Goal: Transaction & Acquisition: Book appointment/travel/reservation

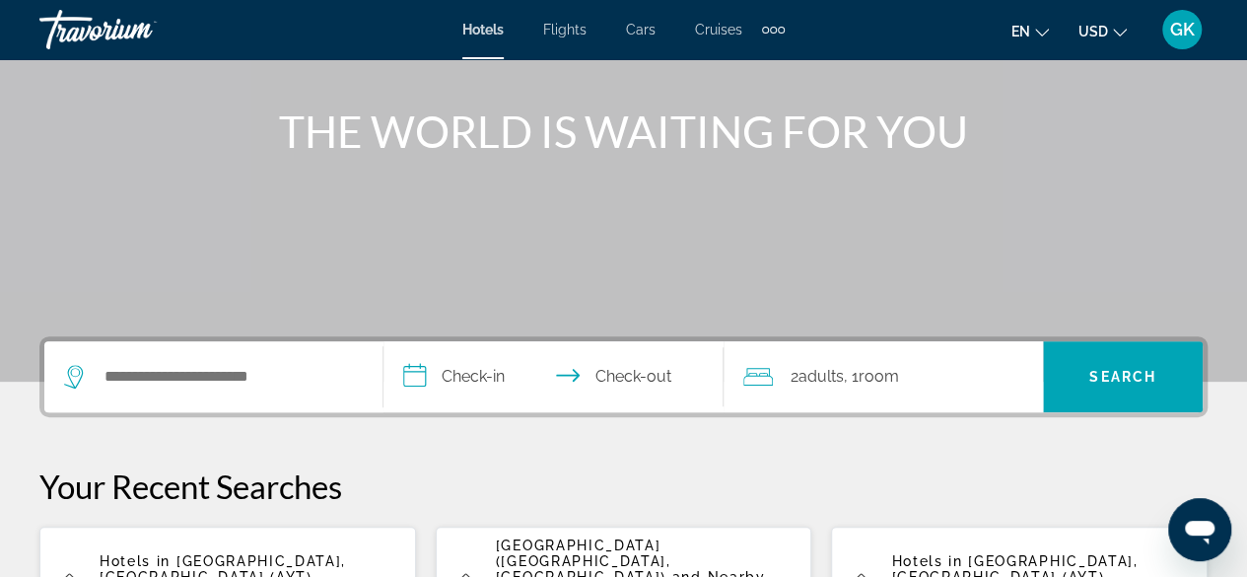
scroll to position [237, 0]
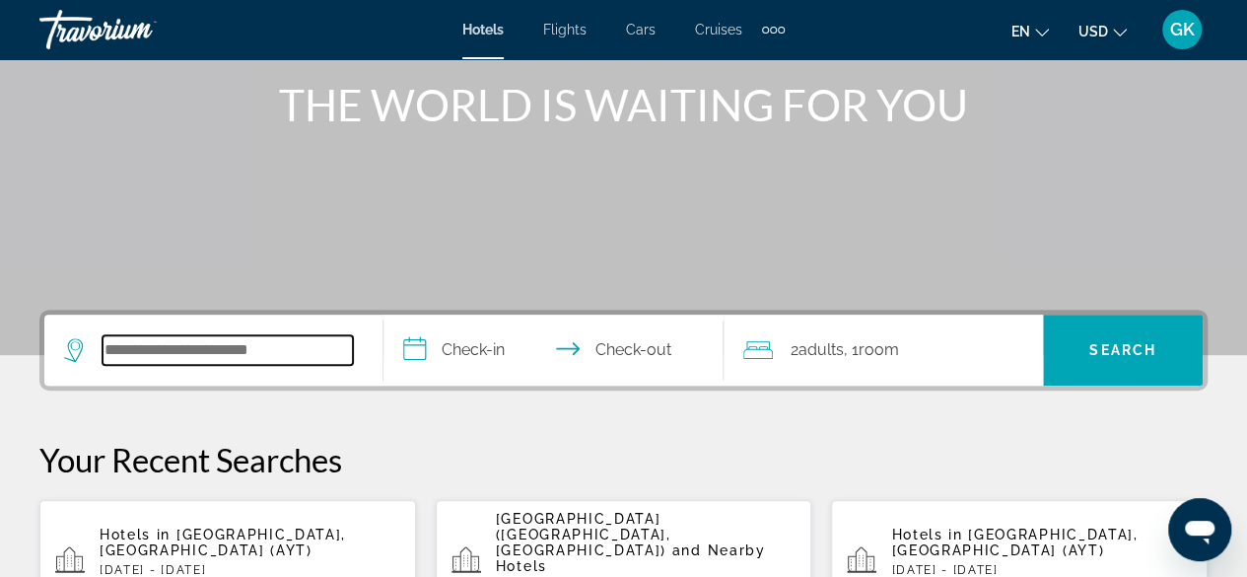
click at [138, 354] on input "Search widget" at bounding box center [228, 350] width 250 height 30
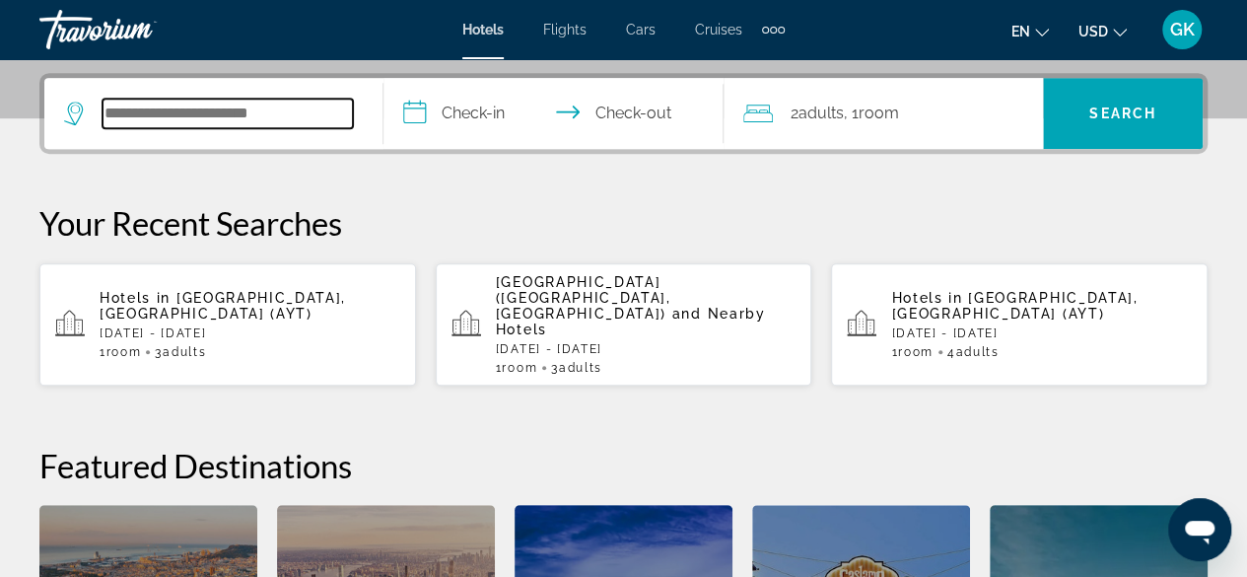
scroll to position [481, 0]
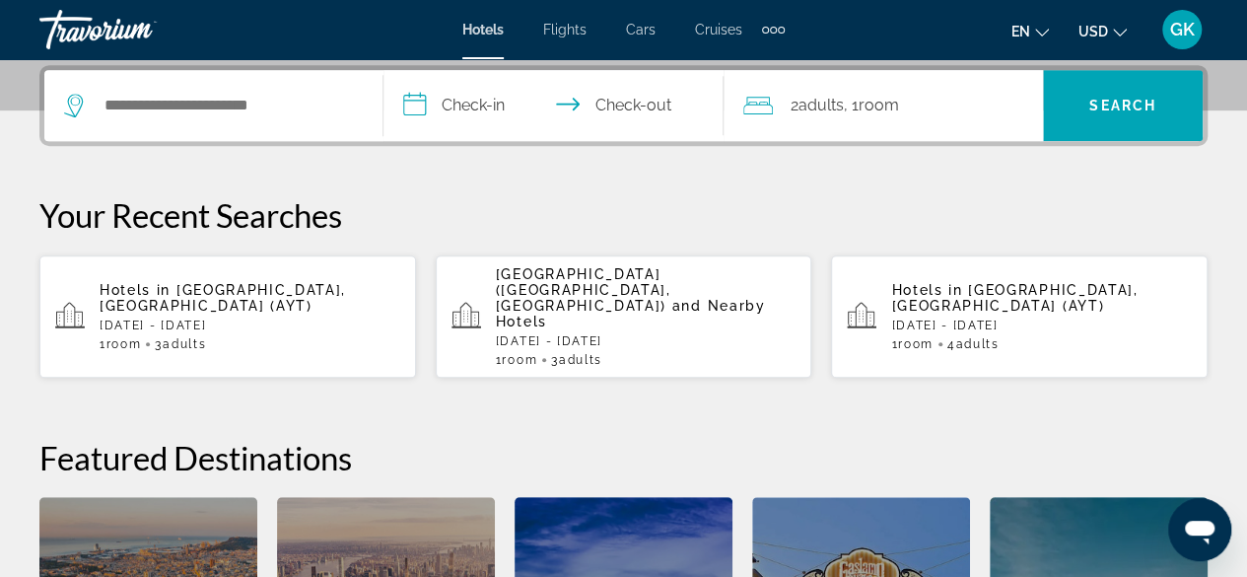
click at [634, 290] on p "[GEOGRAPHIC_DATA] ([GEOGRAPHIC_DATA], [GEOGRAPHIC_DATA]) and Nearby Hotels" at bounding box center [646, 297] width 301 height 63
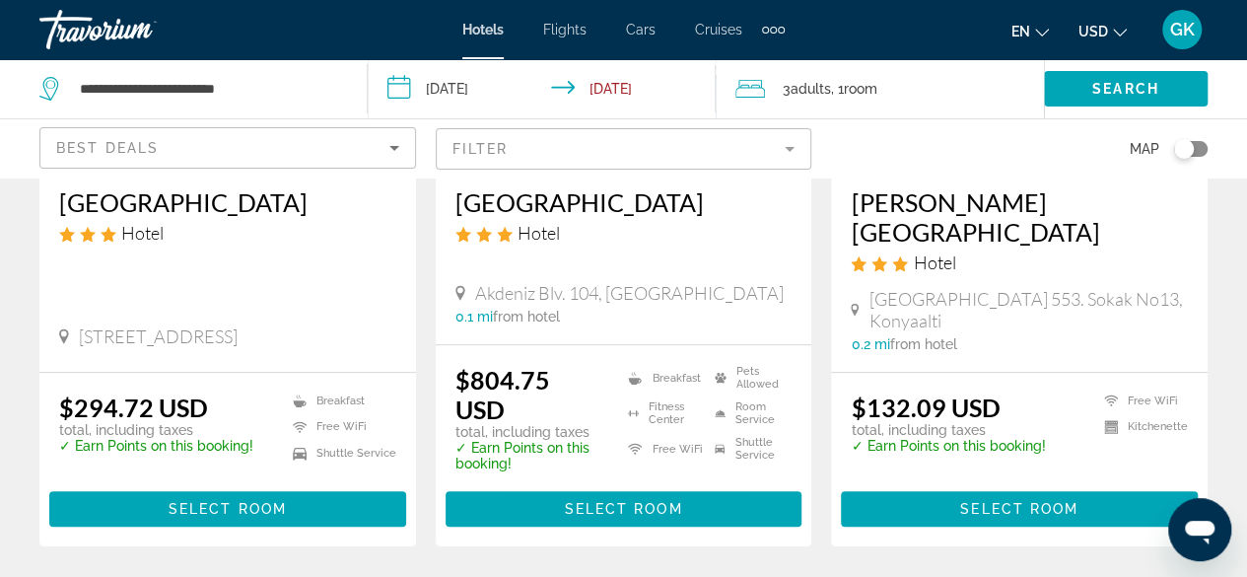
scroll to position [420, 0]
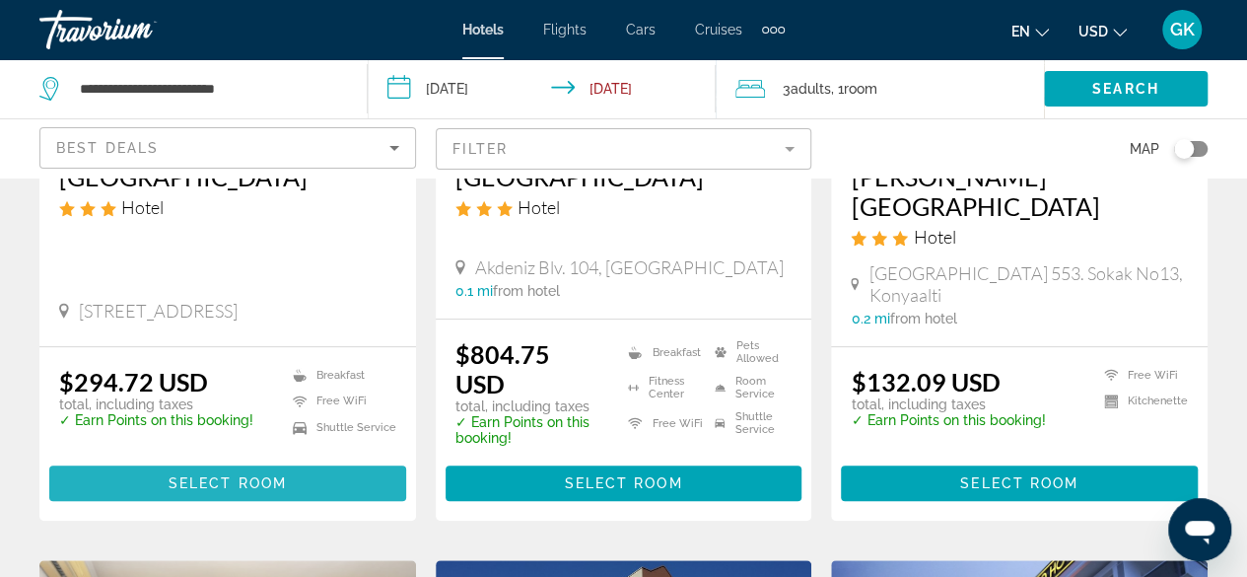
click at [235, 475] on span "Select Room" at bounding box center [228, 483] width 118 height 16
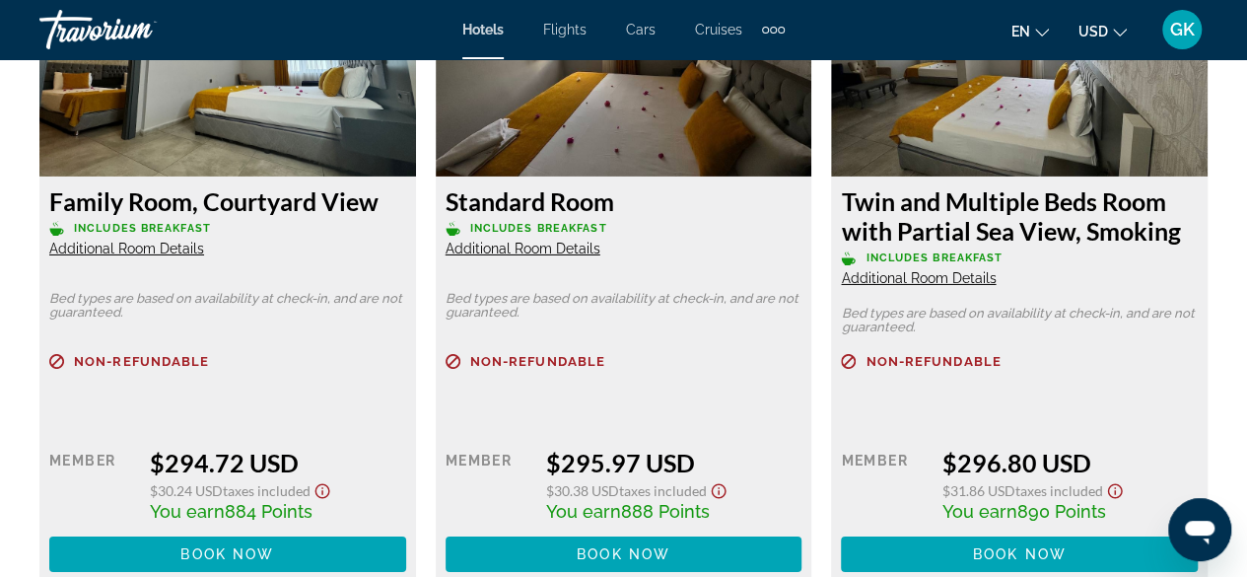
scroll to position [3259, 0]
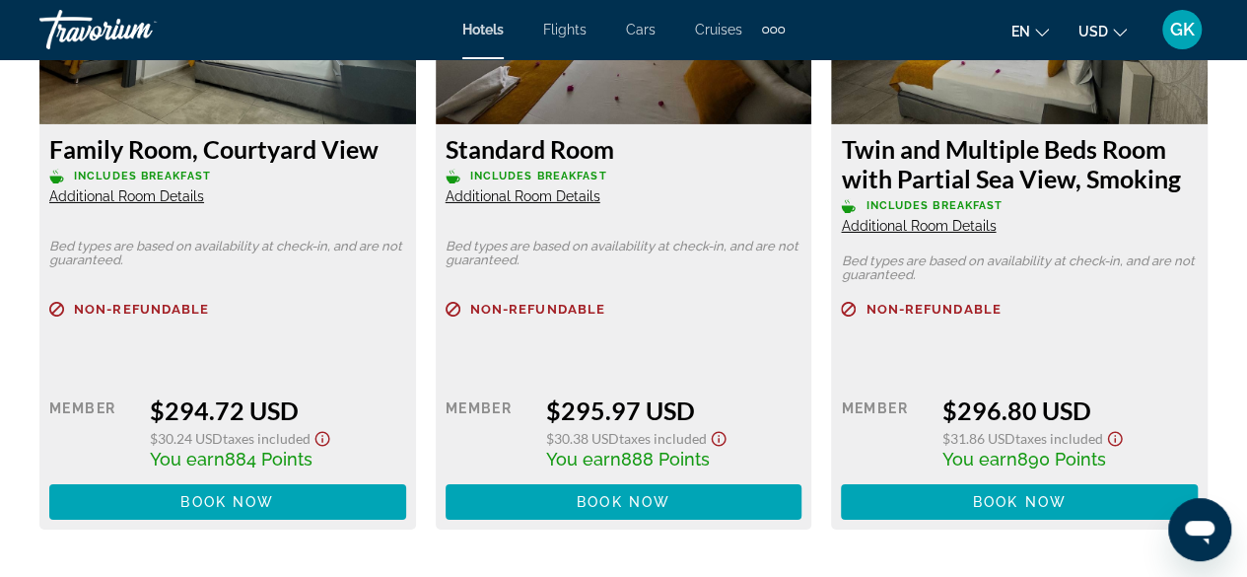
drag, startPoint x: 843, startPoint y: 148, endPoint x: 1182, endPoint y: 180, distance: 340.8
click at [1182, 180] on h3 "Twin and Multiple Beds Room with Partial Sea View, Smoking" at bounding box center [1019, 163] width 357 height 59
copy h3 "Twin and Multiple Beds Room with Partial Sea View, Smoking"
drag, startPoint x: 206, startPoint y: 149, endPoint x: 383, endPoint y: 155, distance: 176.6
click at [383, 155] on h3 "Family Room, Courtyard View" at bounding box center [227, 149] width 357 height 30
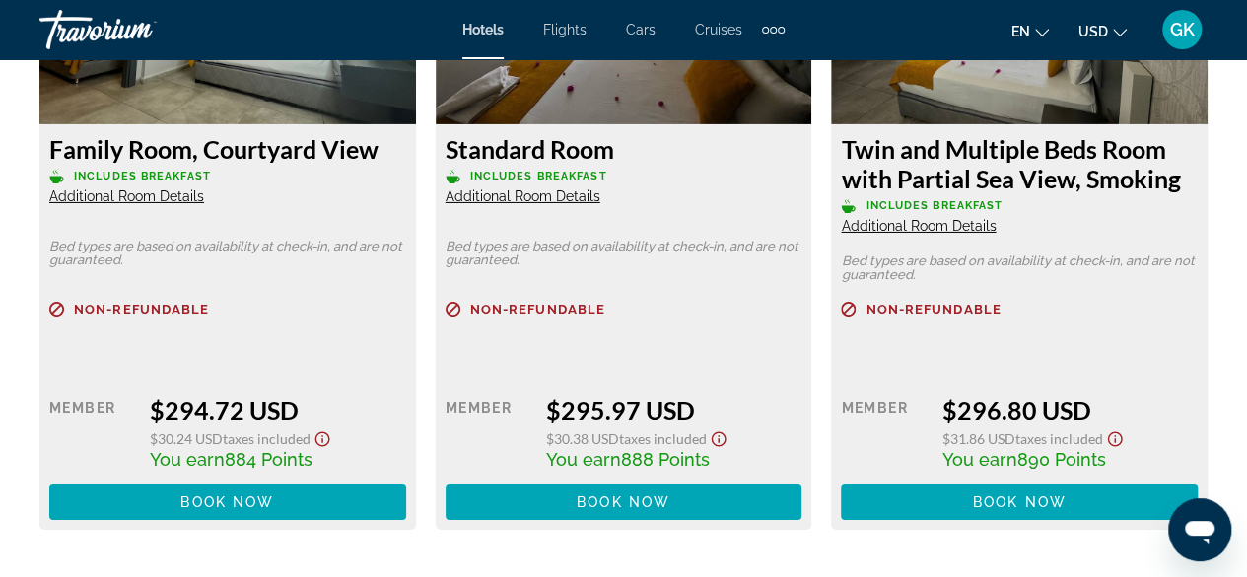
copy h3 "Courtyard View"
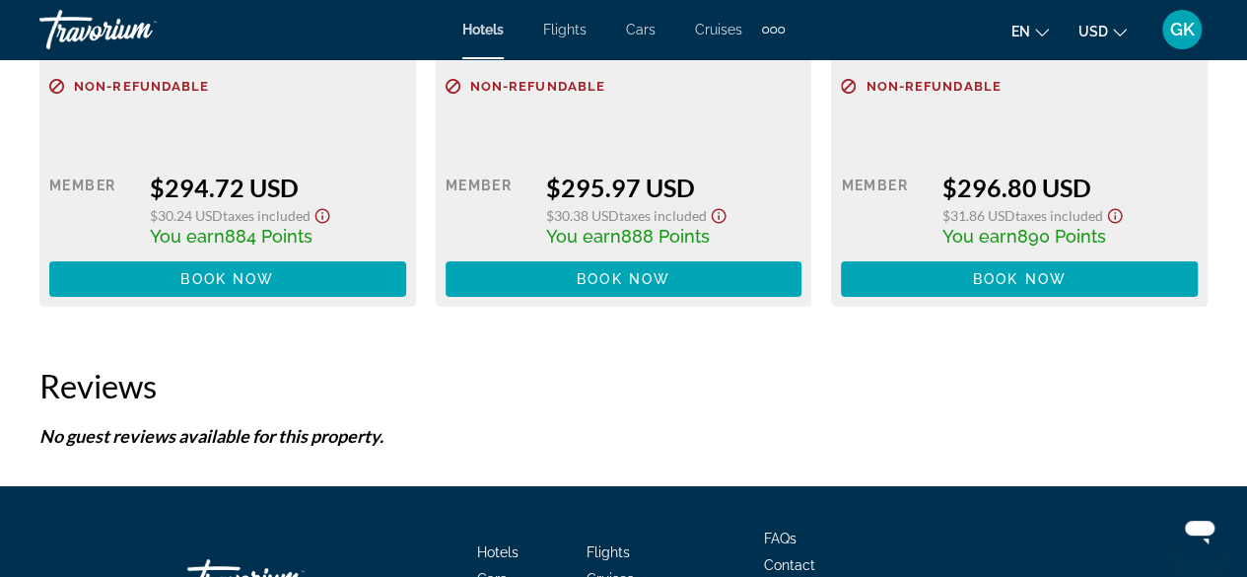
scroll to position [3588, 0]
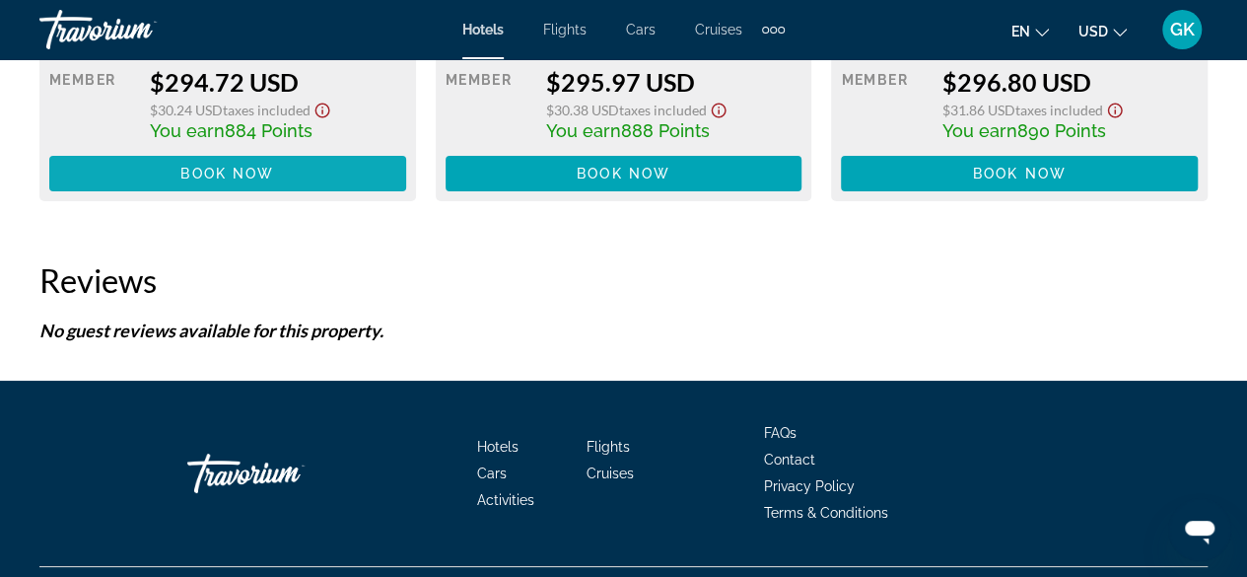
click at [252, 167] on span "Book now" at bounding box center [227, 174] width 94 height 16
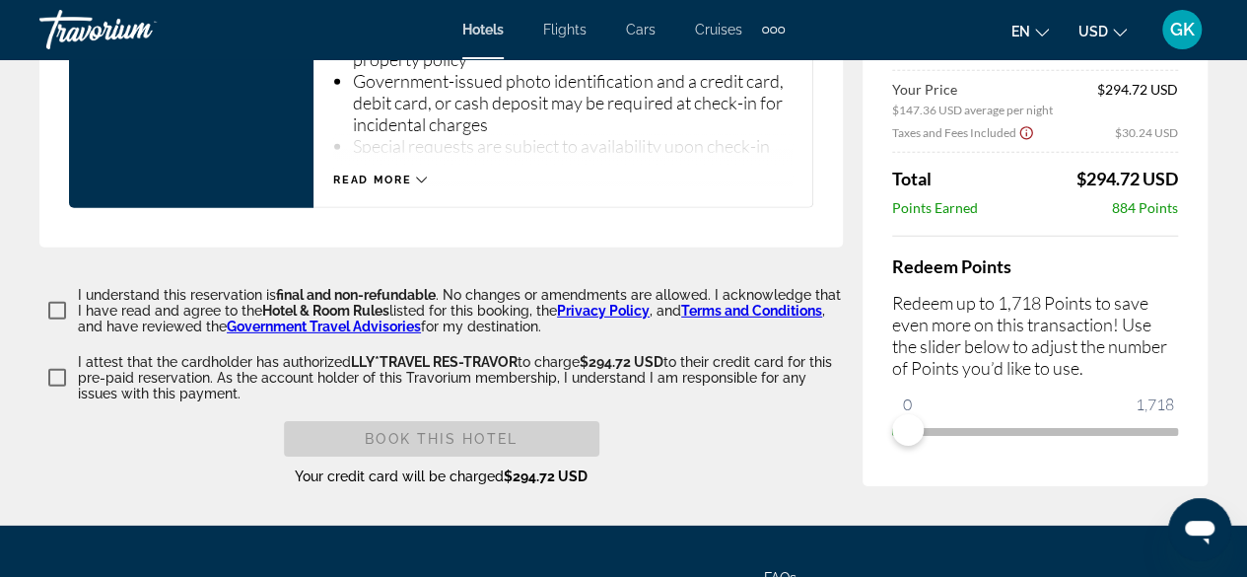
scroll to position [2871, 0]
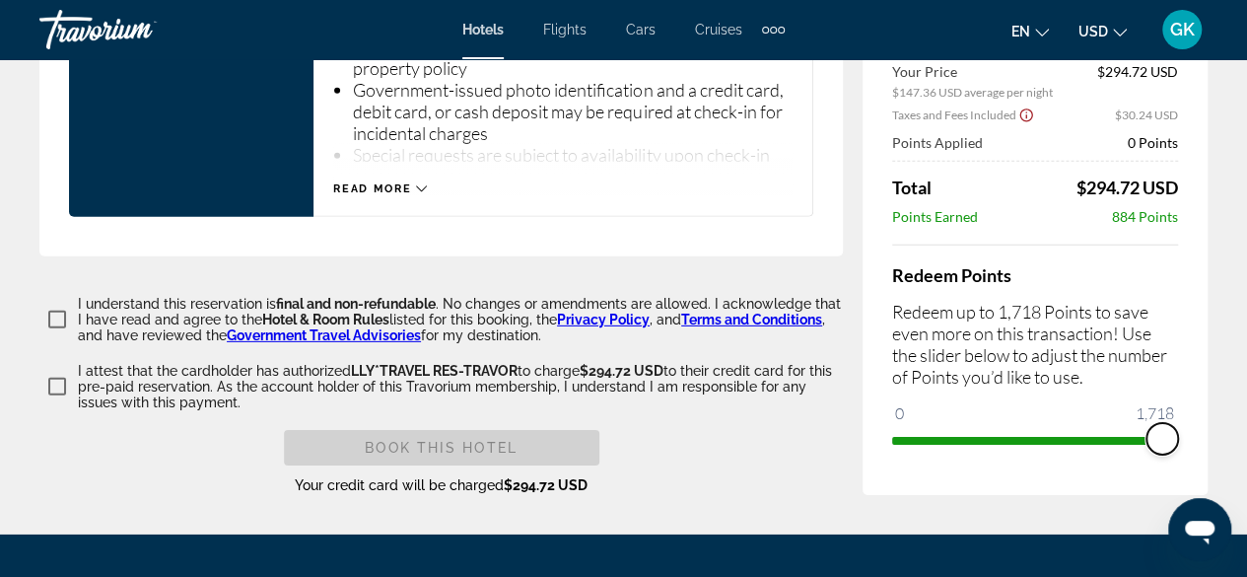
drag, startPoint x: 909, startPoint y: 451, endPoint x: 1179, endPoint y: 442, distance: 270.4
click at [1179, 442] on div "Price [PERSON_NAME][GEOGRAPHIC_DATA] [DATE] - [DATE] - 2 Night Nights 3 Adult A…" at bounding box center [1035, 173] width 345 height 643
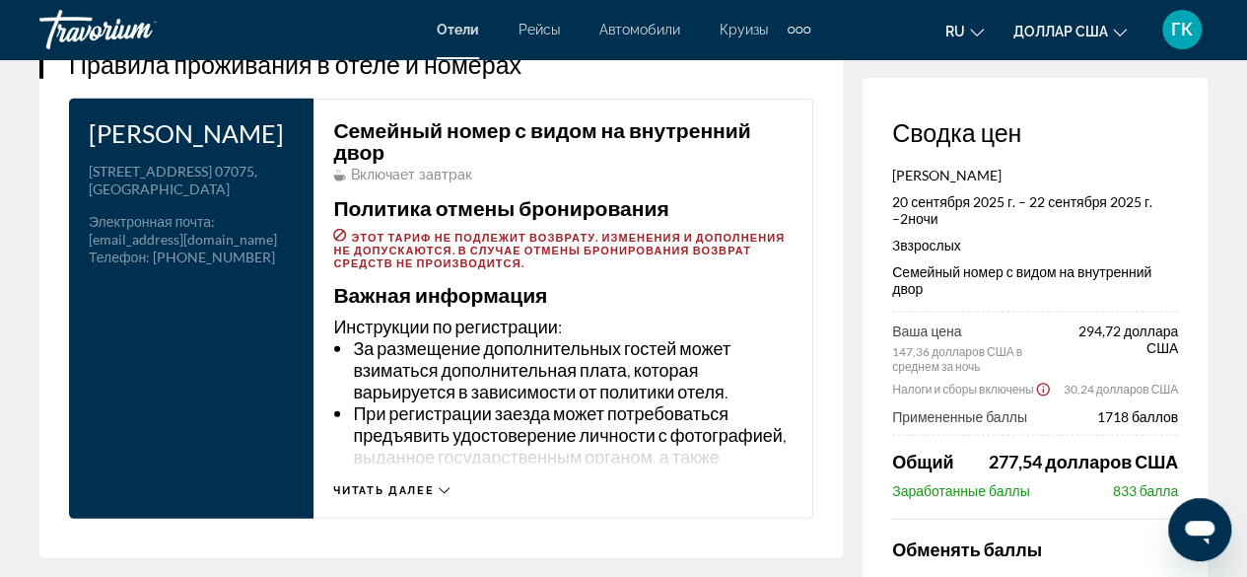
scroll to position [2641, 0]
